Goal: Task Accomplishment & Management: Manage account settings

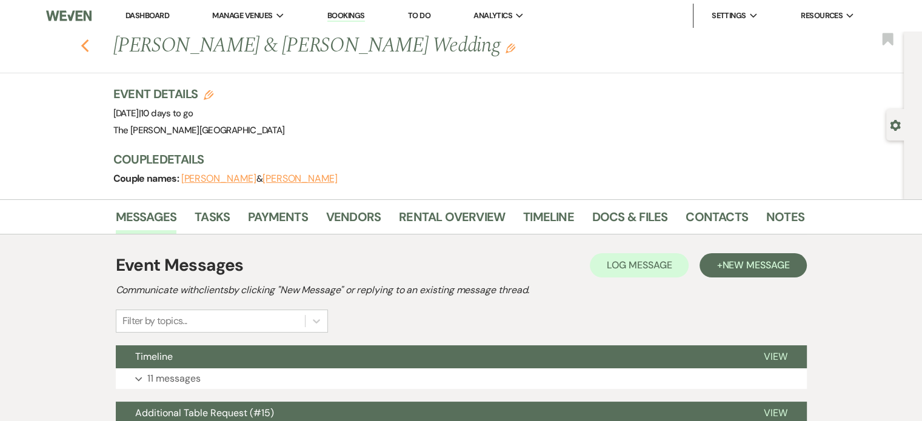
click at [88, 45] on icon "Previous" at bounding box center [85, 46] width 9 height 15
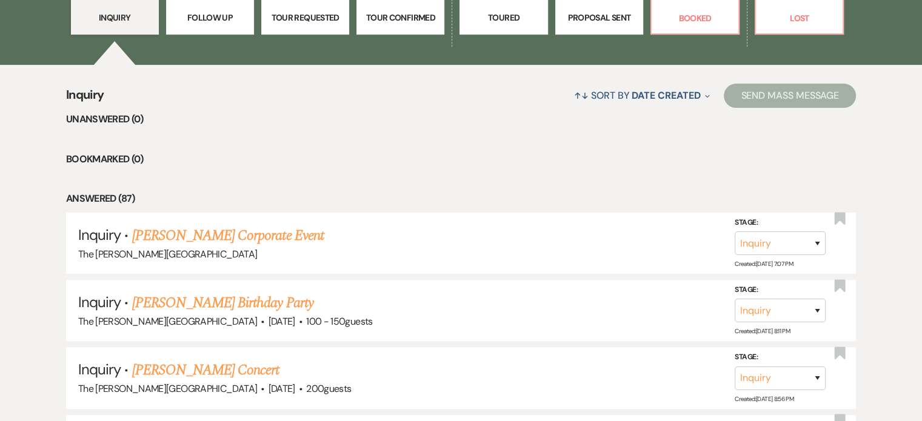
scroll to position [429, 0]
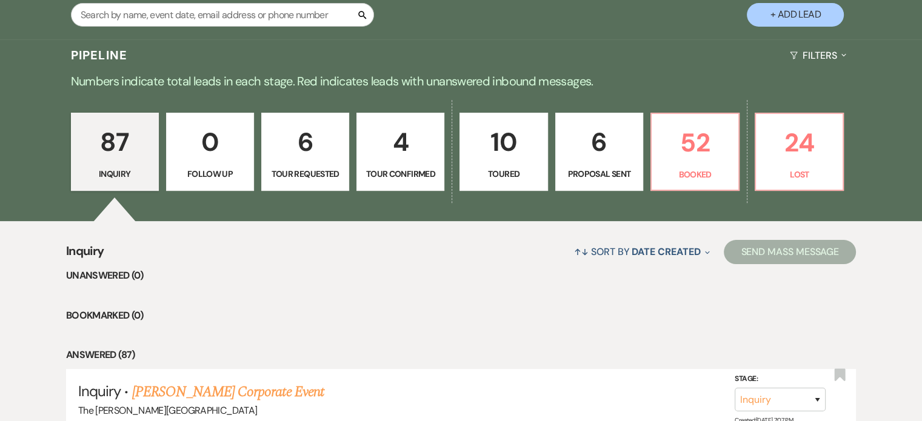
scroll to position [289, 0]
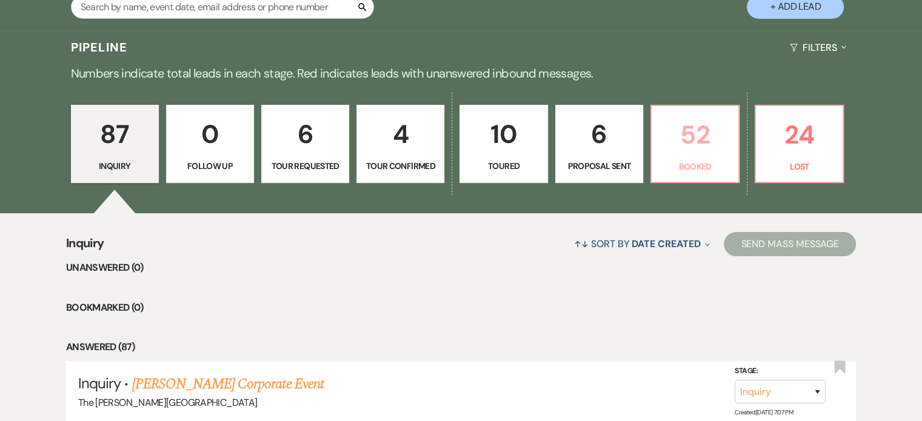
click at [688, 115] on p "52" at bounding box center [695, 135] width 72 height 41
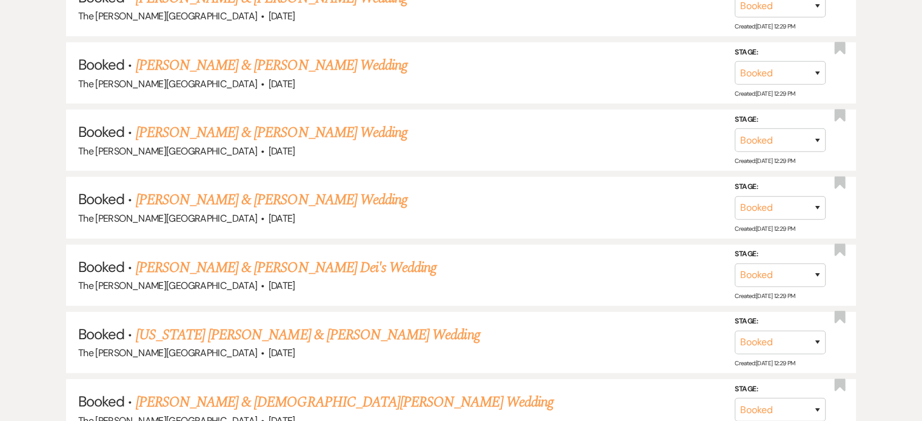
scroll to position [3799, 0]
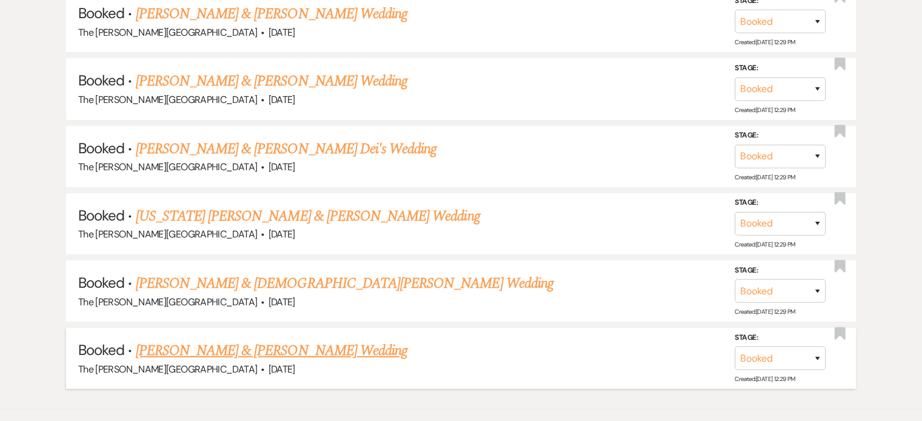
click at [326, 340] on link "Katie Averill & Anthony Tindall's Wedding" at bounding box center [272, 351] width 272 height 22
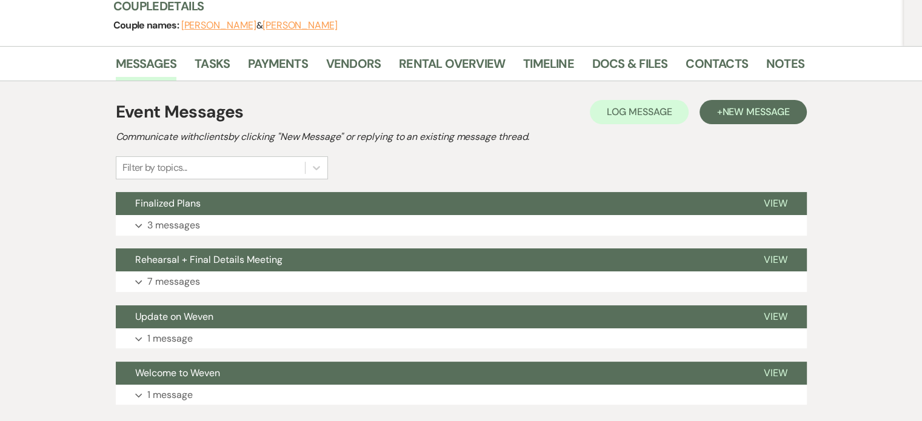
scroll to position [155, 0]
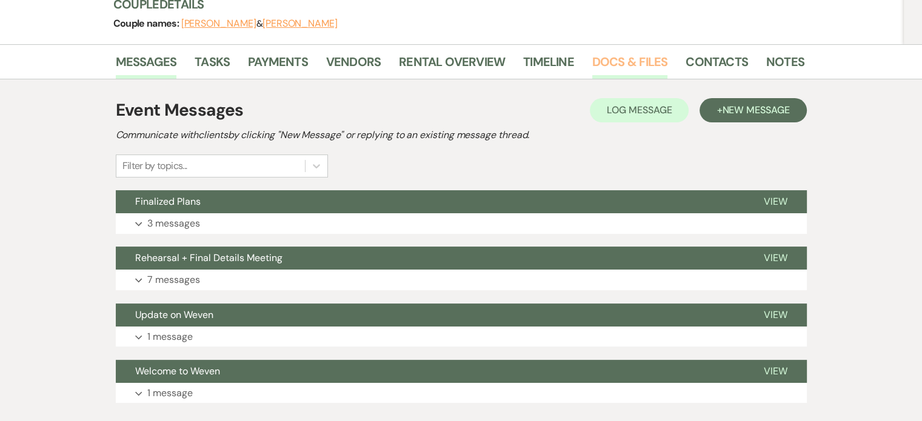
click at [631, 58] on link "Docs & Files" at bounding box center [629, 65] width 75 height 27
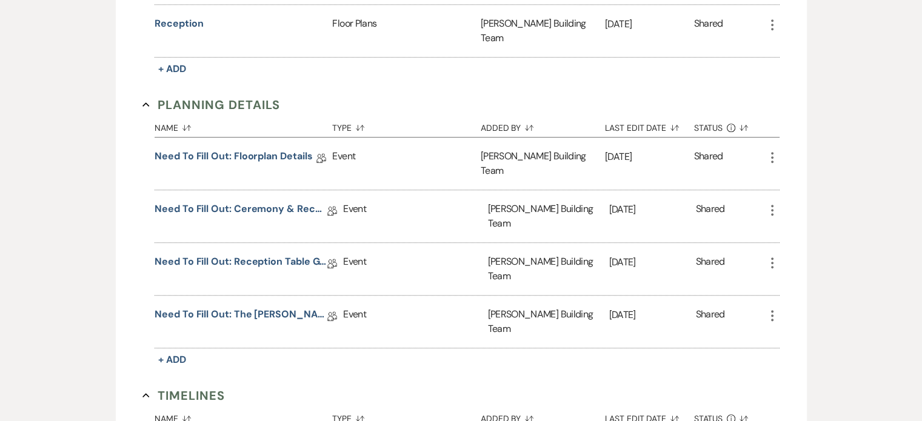
scroll to position [686, 0]
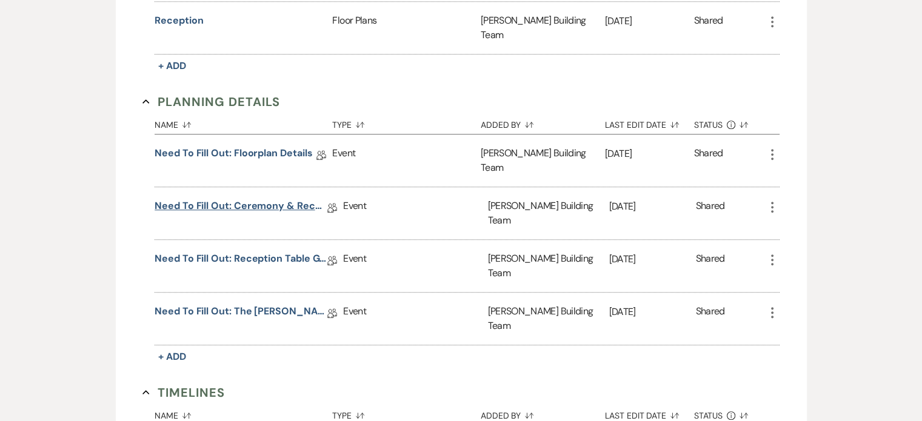
click at [252, 199] on link "Need to Fill Out: Ceremony & Reception Details" at bounding box center [241, 208] width 173 height 19
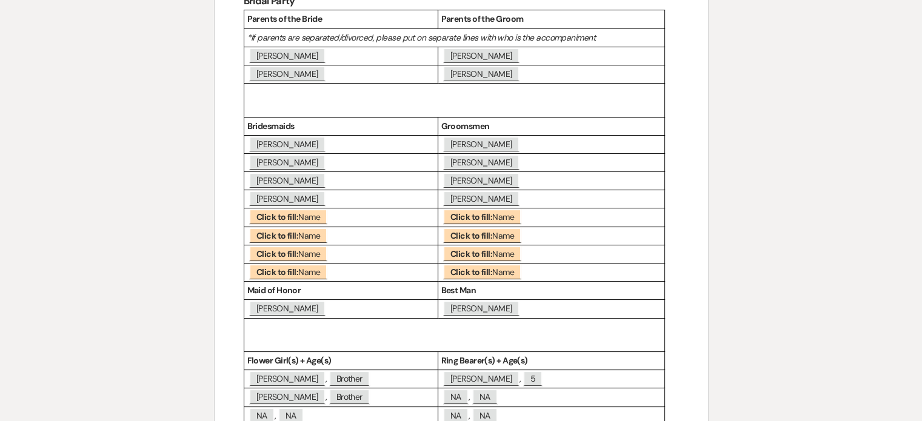
scroll to position [175, 0]
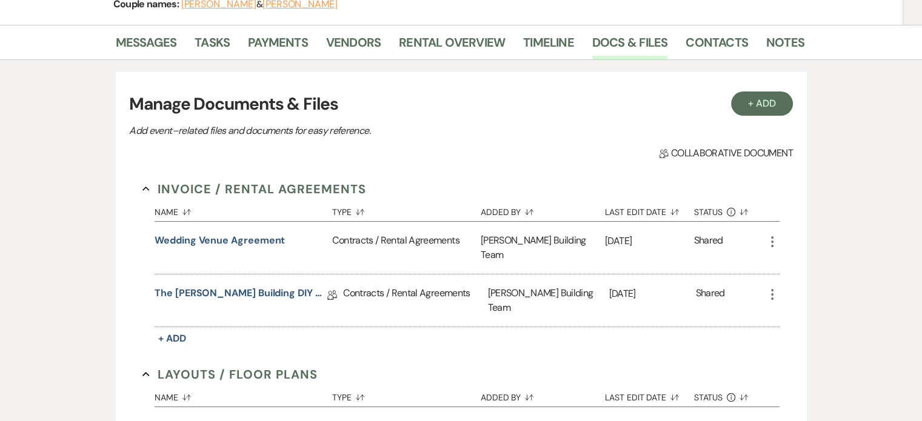
scroll to position [686, 0]
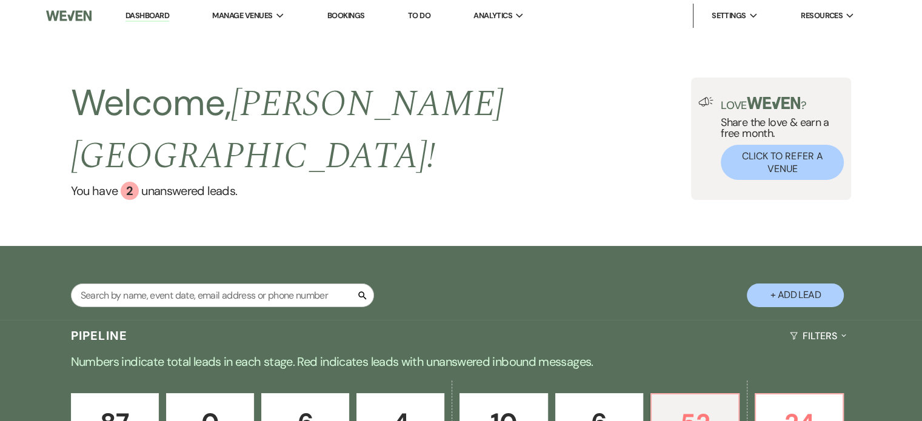
click at [142, 19] on link "Dashboard" at bounding box center [147, 16] width 44 height 12
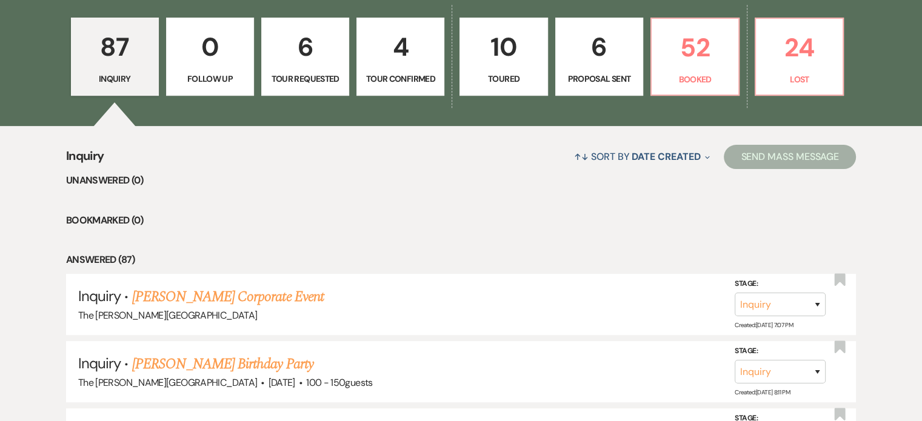
scroll to position [289, 0]
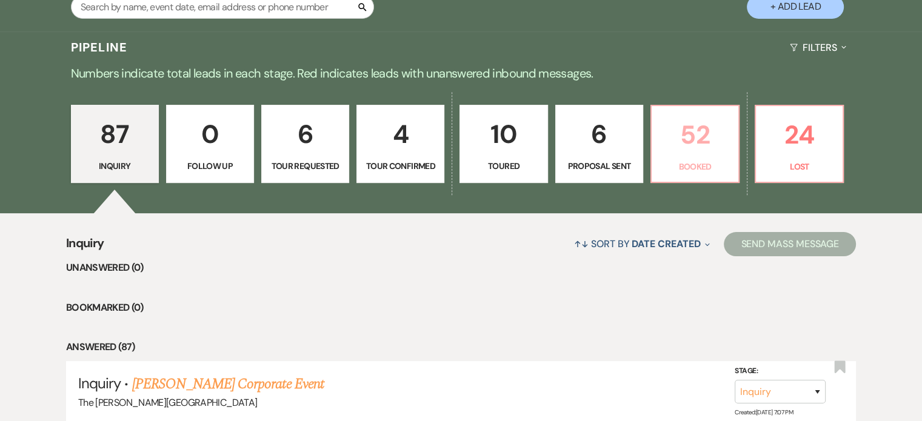
click at [683, 121] on p "52" at bounding box center [695, 135] width 72 height 41
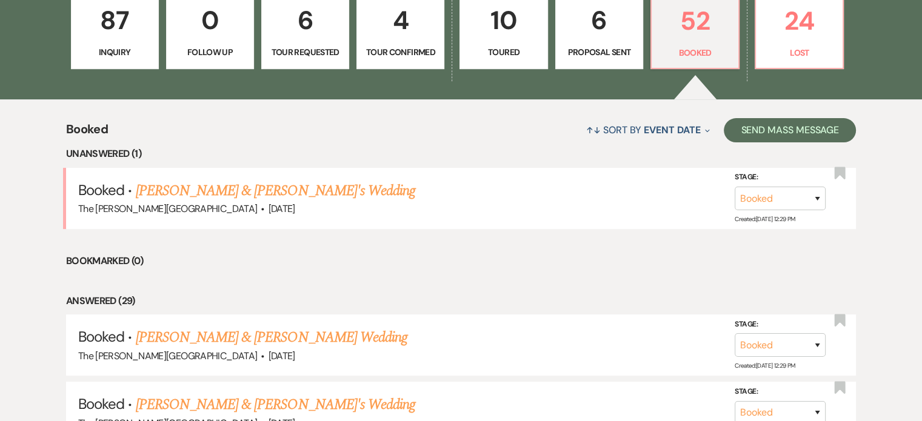
scroll to position [449, 0]
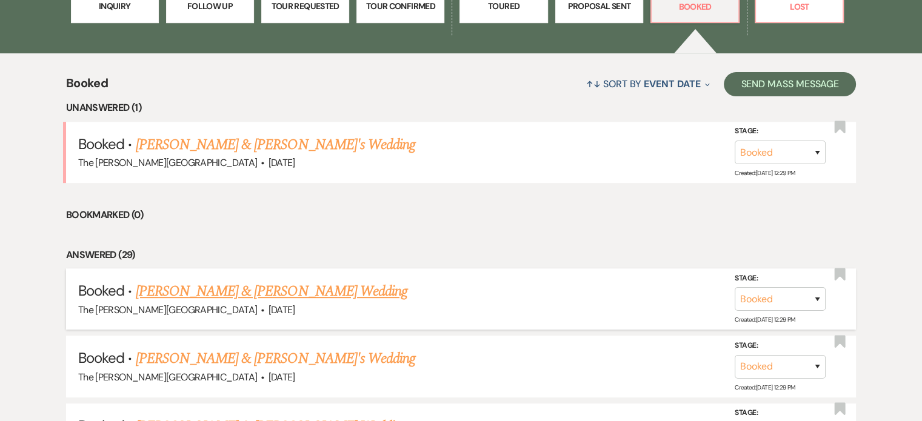
click at [330, 281] on link "Rachael Petzak & Brian DeMaagd's Wedding" at bounding box center [272, 292] width 272 height 22
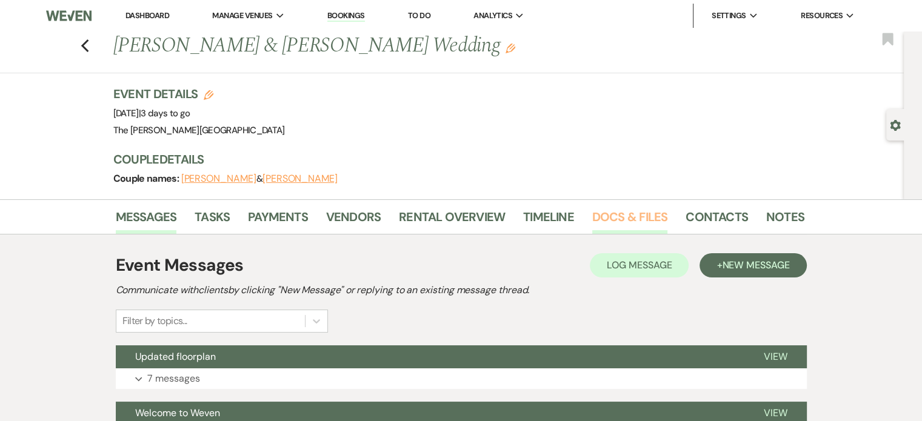
click at [613, 214] on link "Docs & Files" at bounding box center [629, 220] width 75 height 27
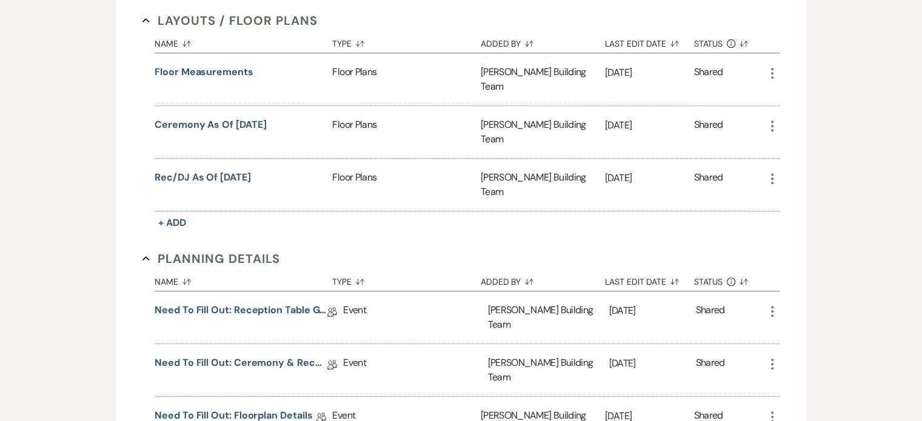
scroll to position [552, 0]
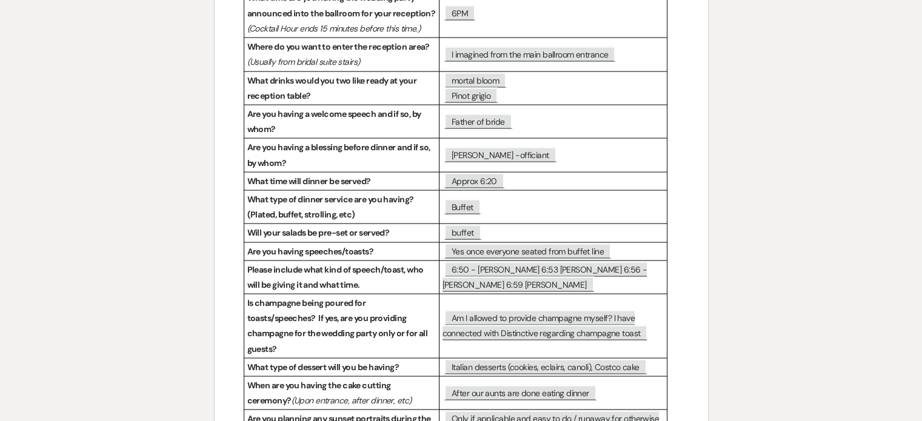
scroll to position [353, 0]
